Goal: Task Accomplishment & Management: Manage account settings

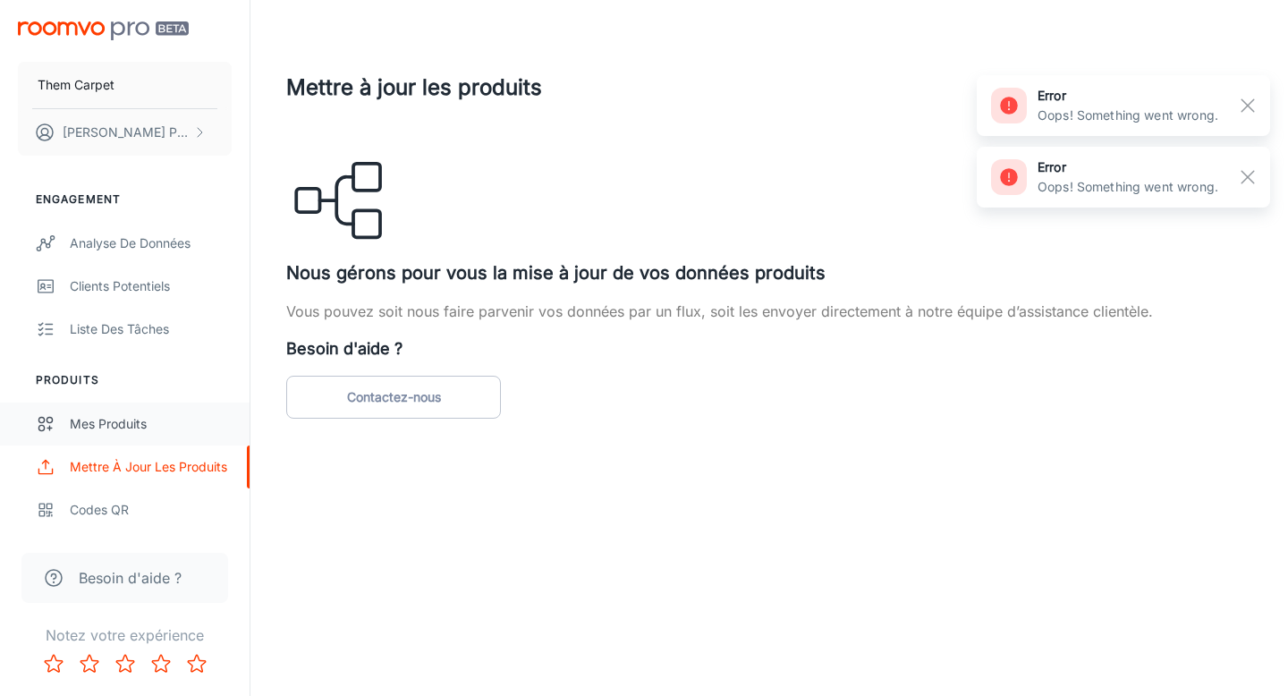
click at [110, 425] on div "Mes produits" at bounding box center [151, 424] width 162 height 20
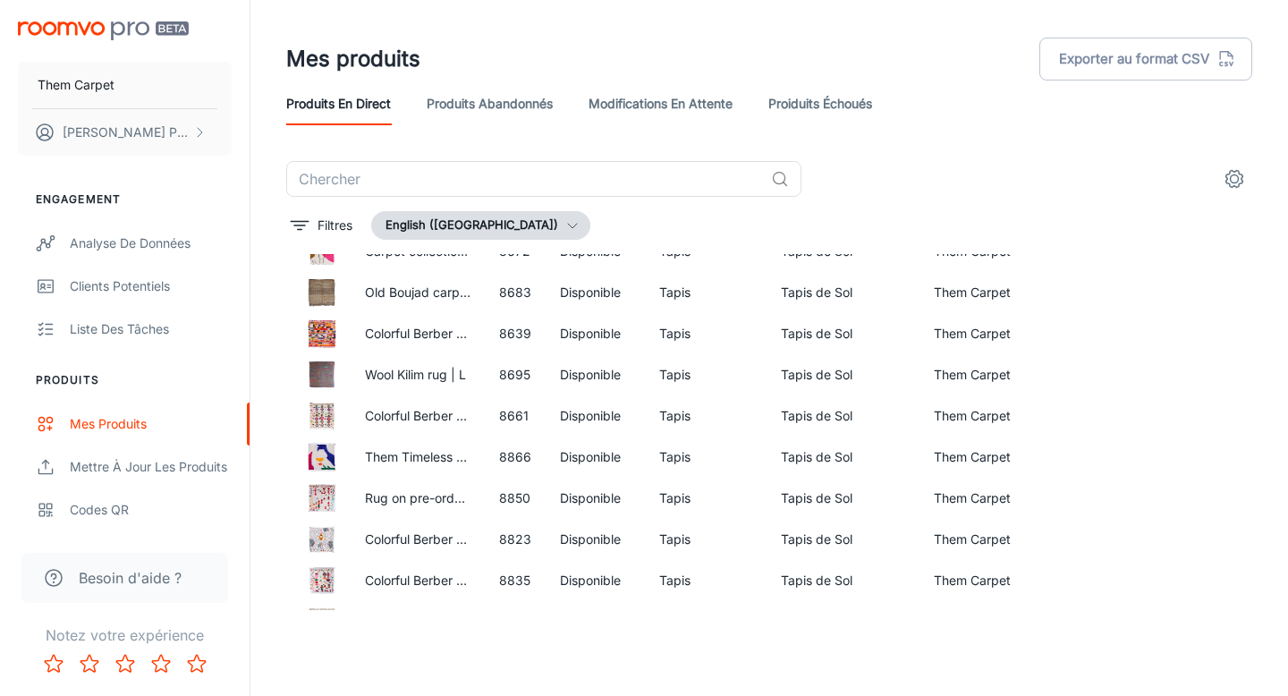
scroll to position [1320, 0]
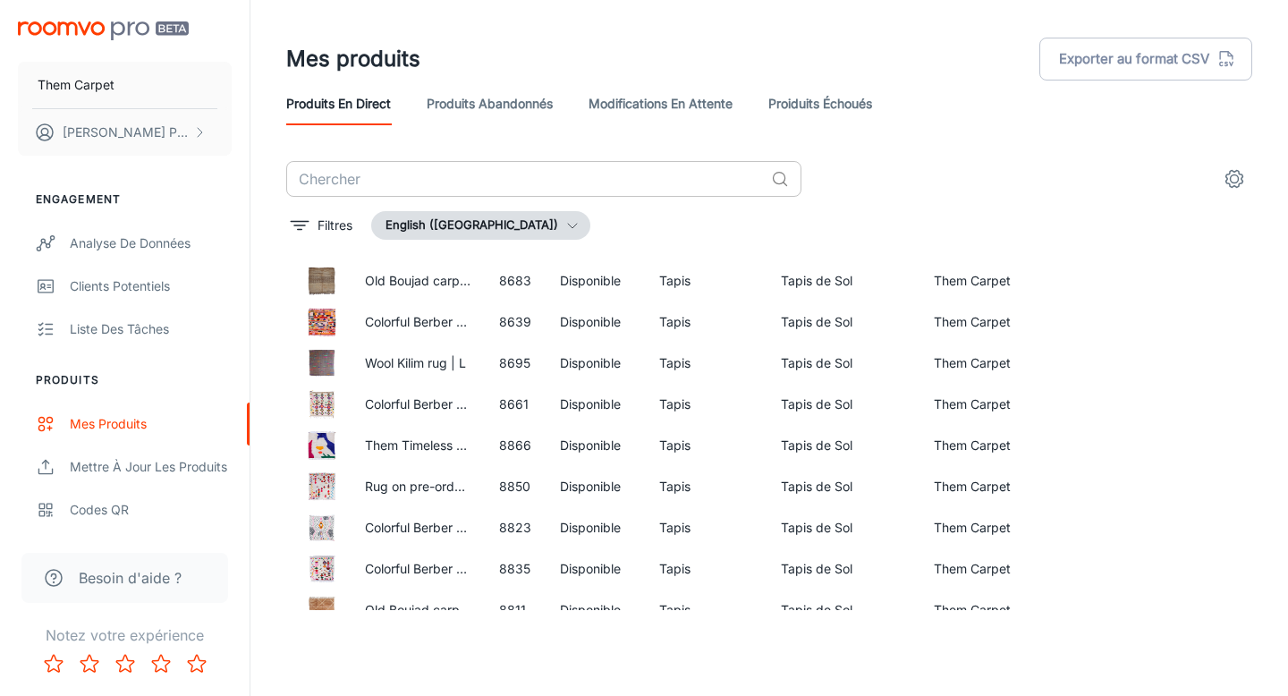
click at [437, 173] on input "text" at bounding box center [525, 179] width 478 height 36
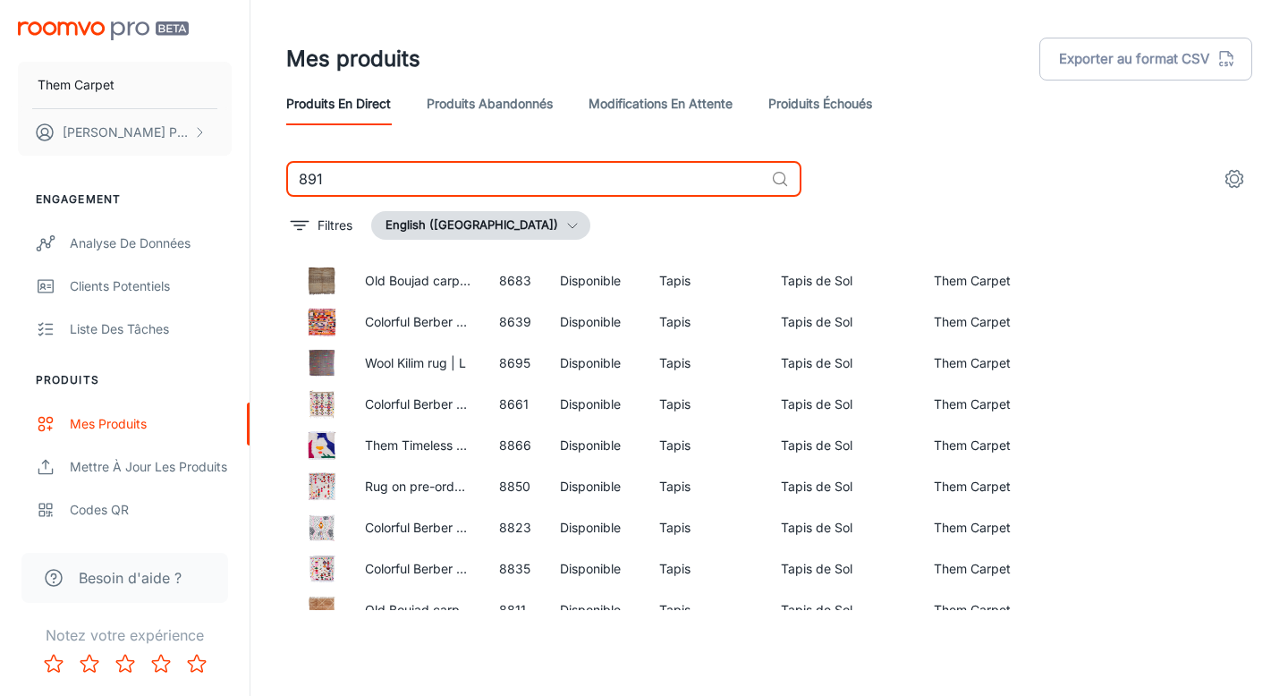
type input "8910"
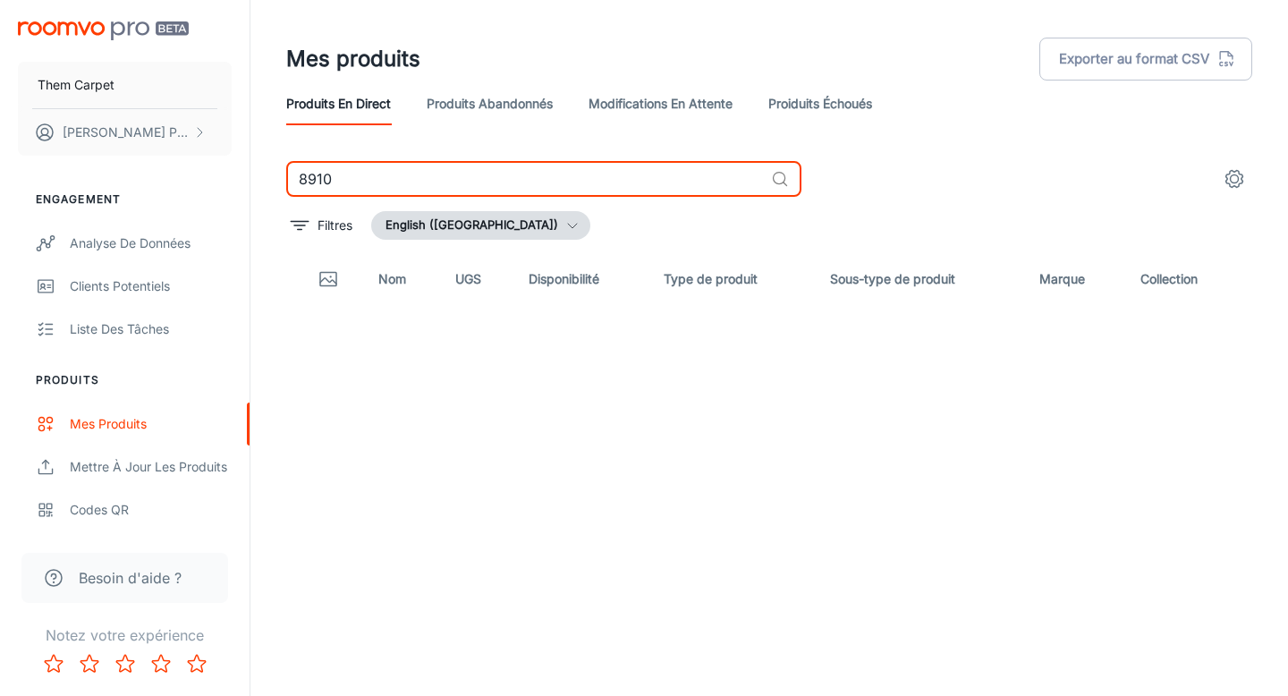
click at [803, 106] on link "Proiduits Échoués" at bounding box center [821, 103] width 104 height 43
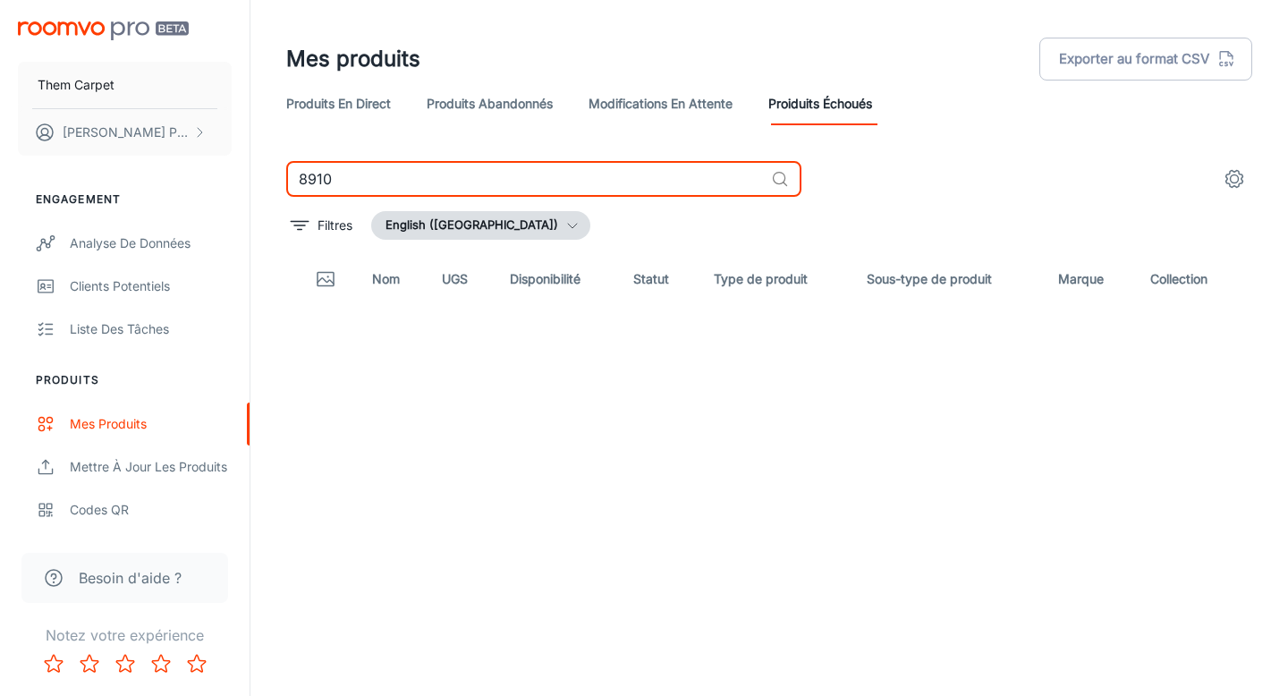
drag, startPoint x: 342, startPoint y: 177, endPoint x: 217, endPoint y: 177, distance: 125.3
click at [217, 177] on div "Them Carpet [PERSON_NAME] Engagement Analyse de données Clients potentiels List…" at bounding box center [644, 341] width 1288 height 682
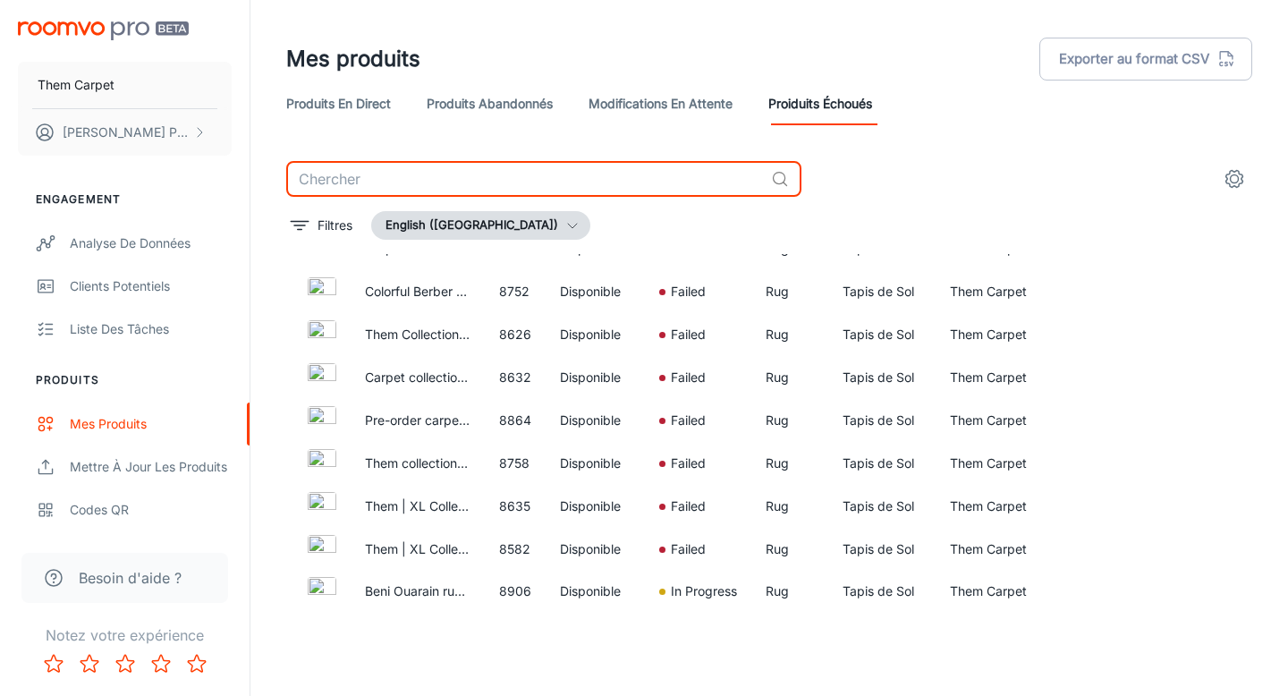
scroll to position [474, 0]
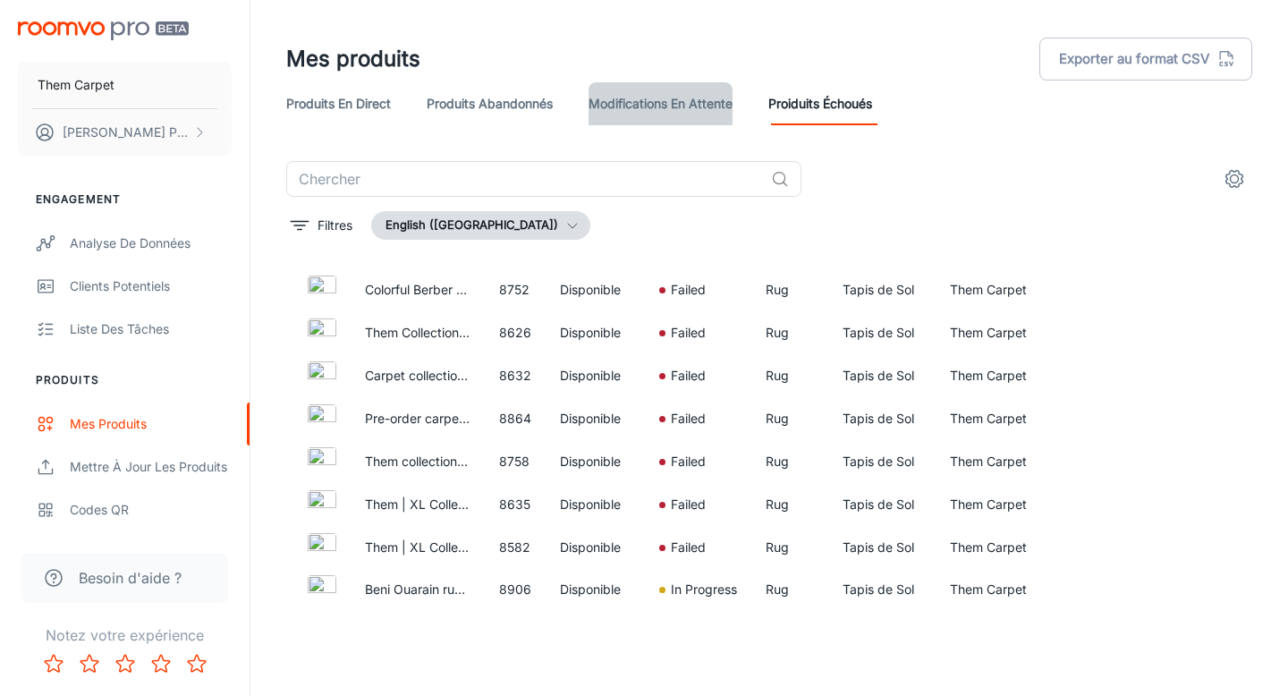
click at [689, 89] on link "Modifications en attente" at bounding box center [661, 103] width 144 height 43
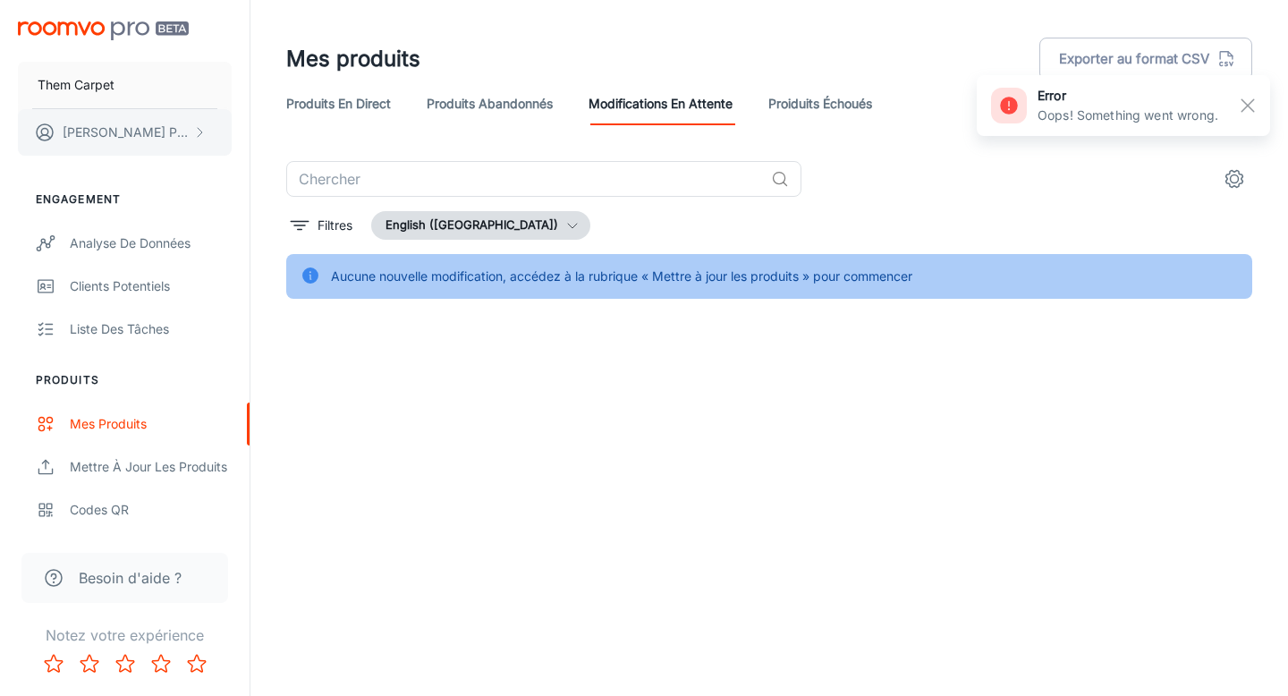
click at [191, 131] on button "[PERSON_NAME]" at bounding box center [125, 132] width 214 height 47
click at [131, 242] on div at bounding box center [644, 348] width 1288 height 696
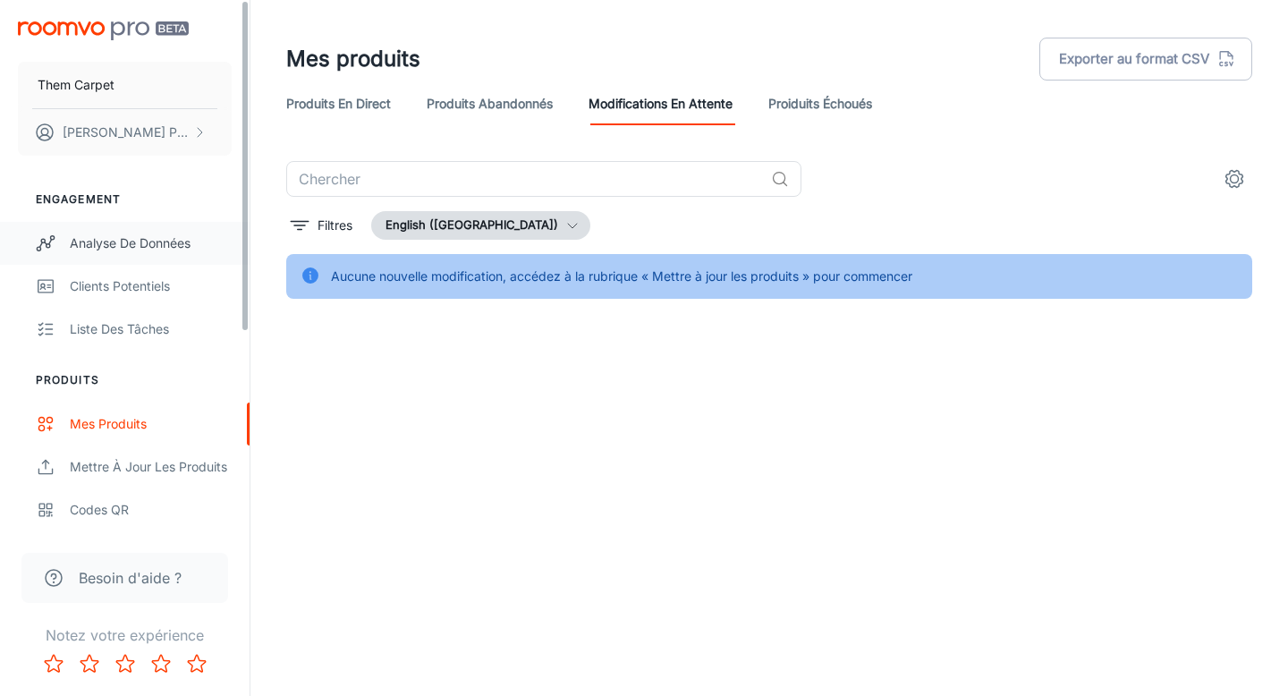
click at [167, 242] on div "Analyse de données" at bounding box center [151, 244] width 162 height 20
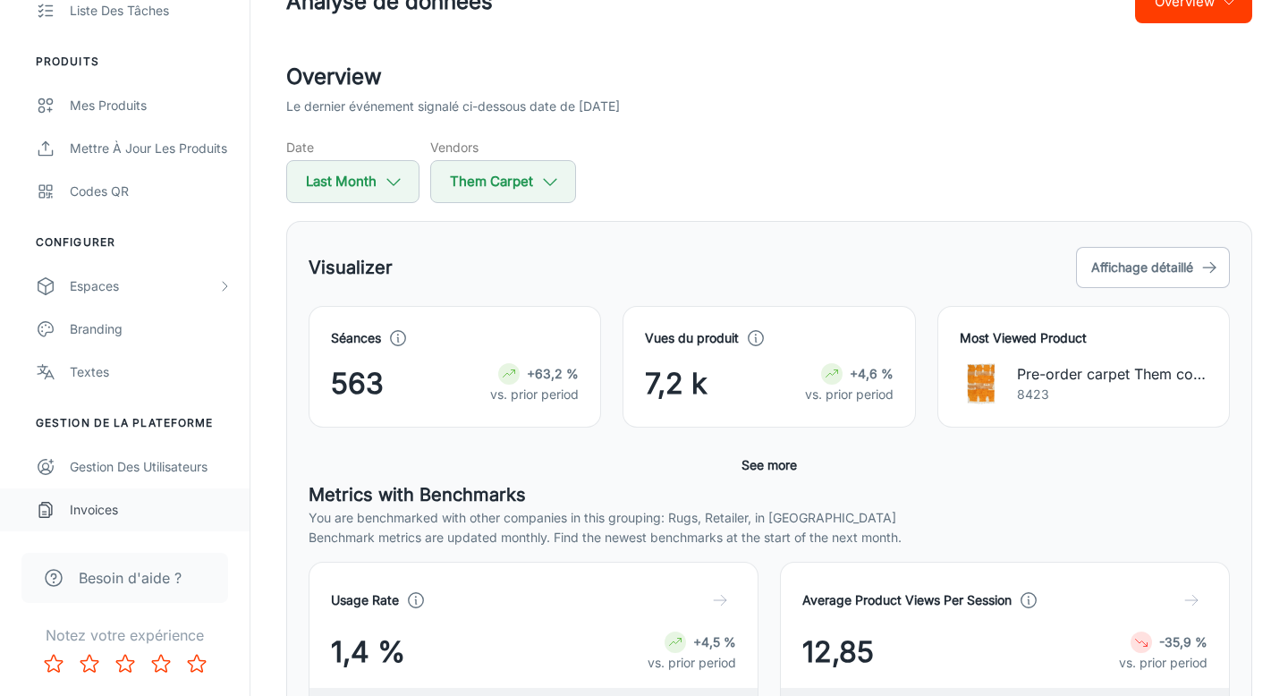
scroll to position [58, 0]
click at [227, 283] on icon "scrollable content" at bounding box center [224, 286] width 14 height 14
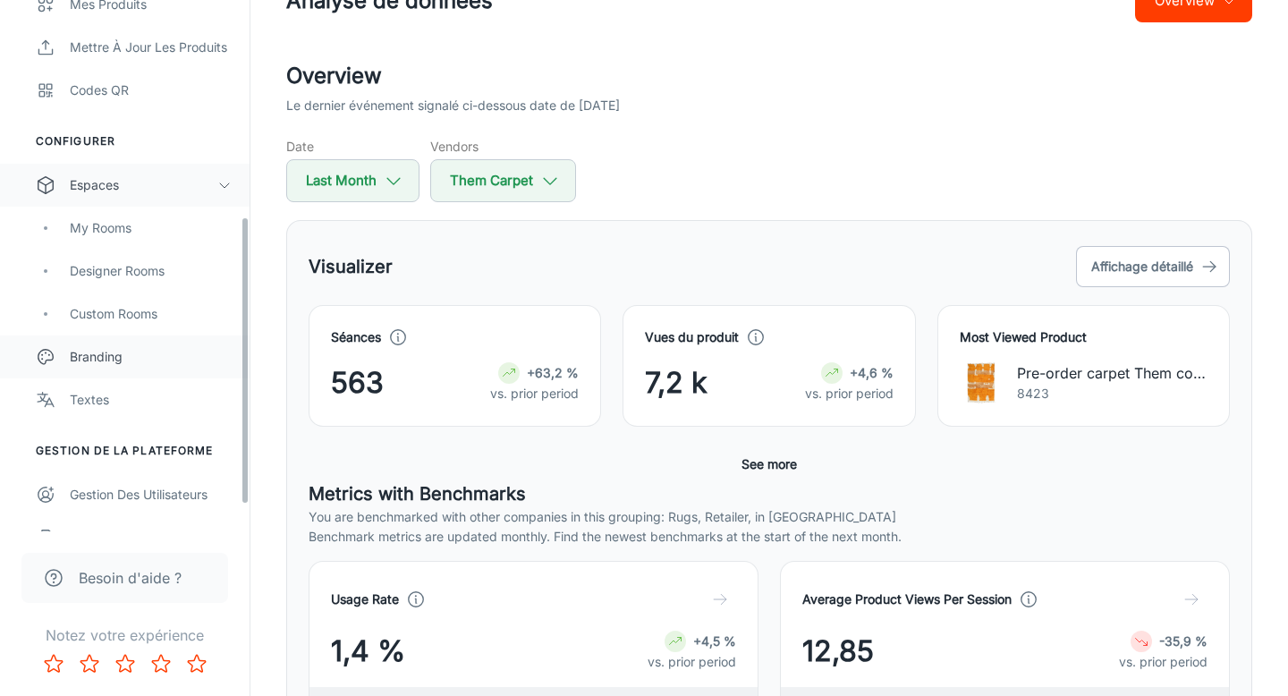
scroll to position [447, 0]
